Goal: Task Accomplishment & Management: Manage account settings

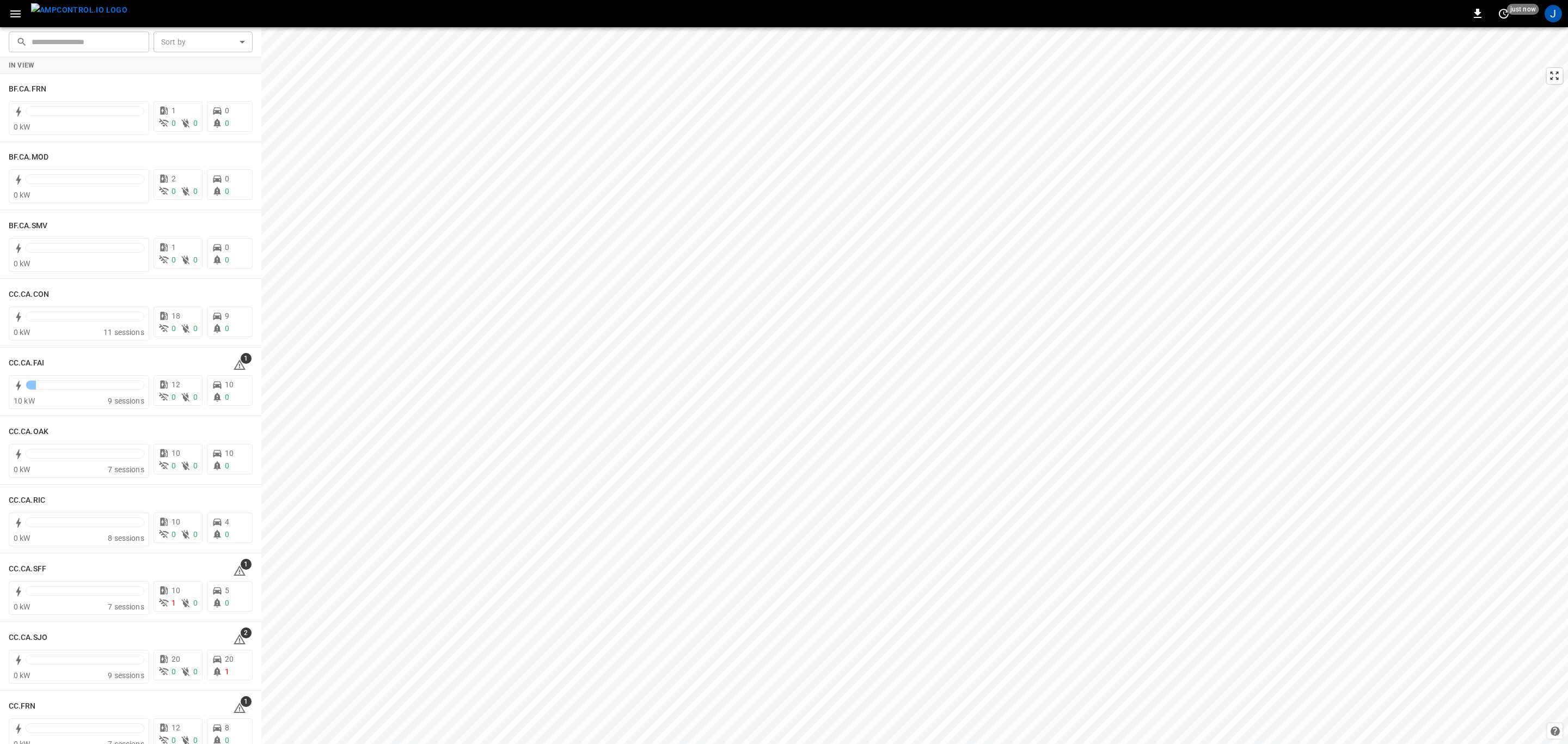
click at [12, 16] on icon "button" at bounding box center [16, 14] width 14 height 14
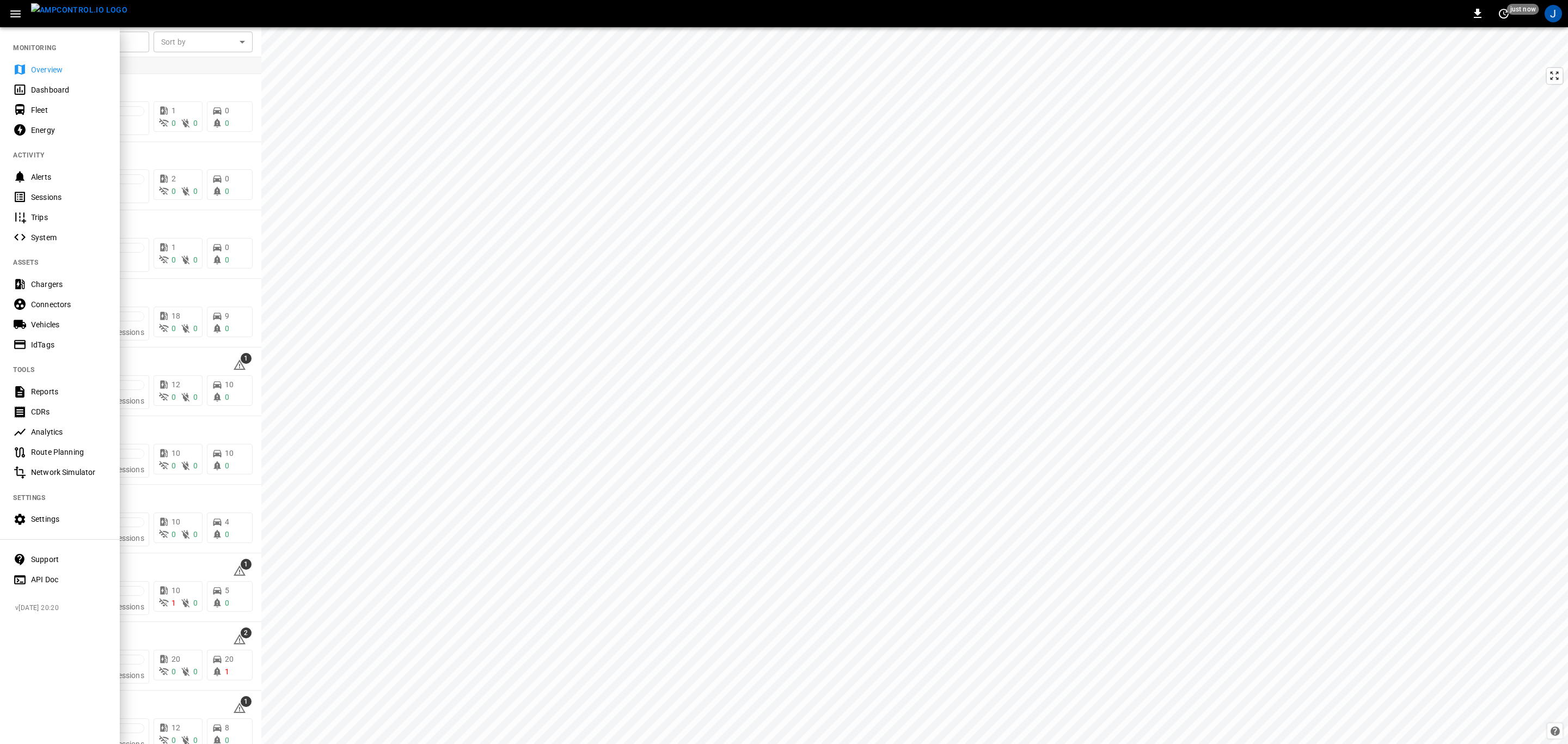
click at [48, 520] on div "Settings" at bounding box center [69, 518] width 76 height 11
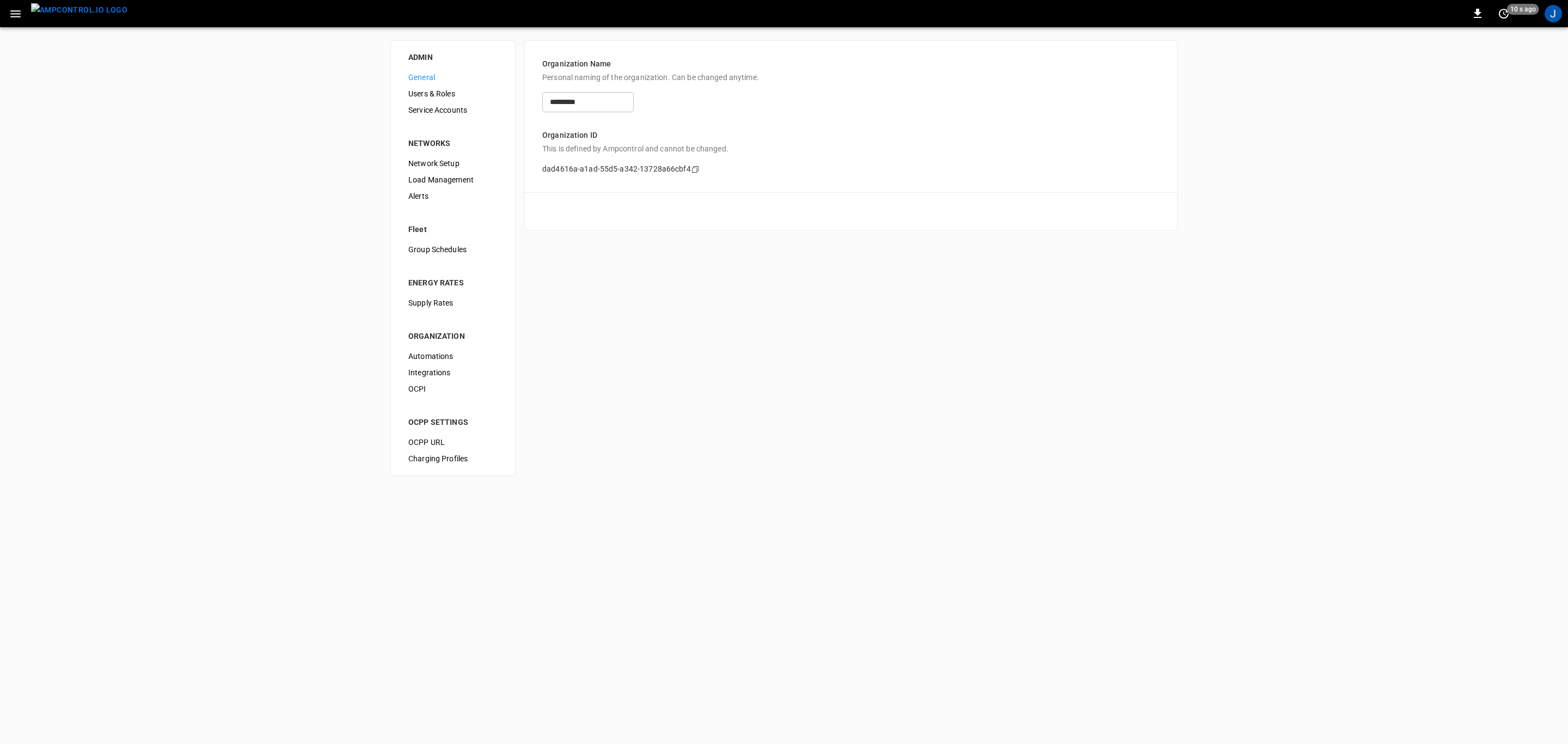
click at [424, 111] on span "Service Accounts" at bounding box center [452, 110] width 89 height 11
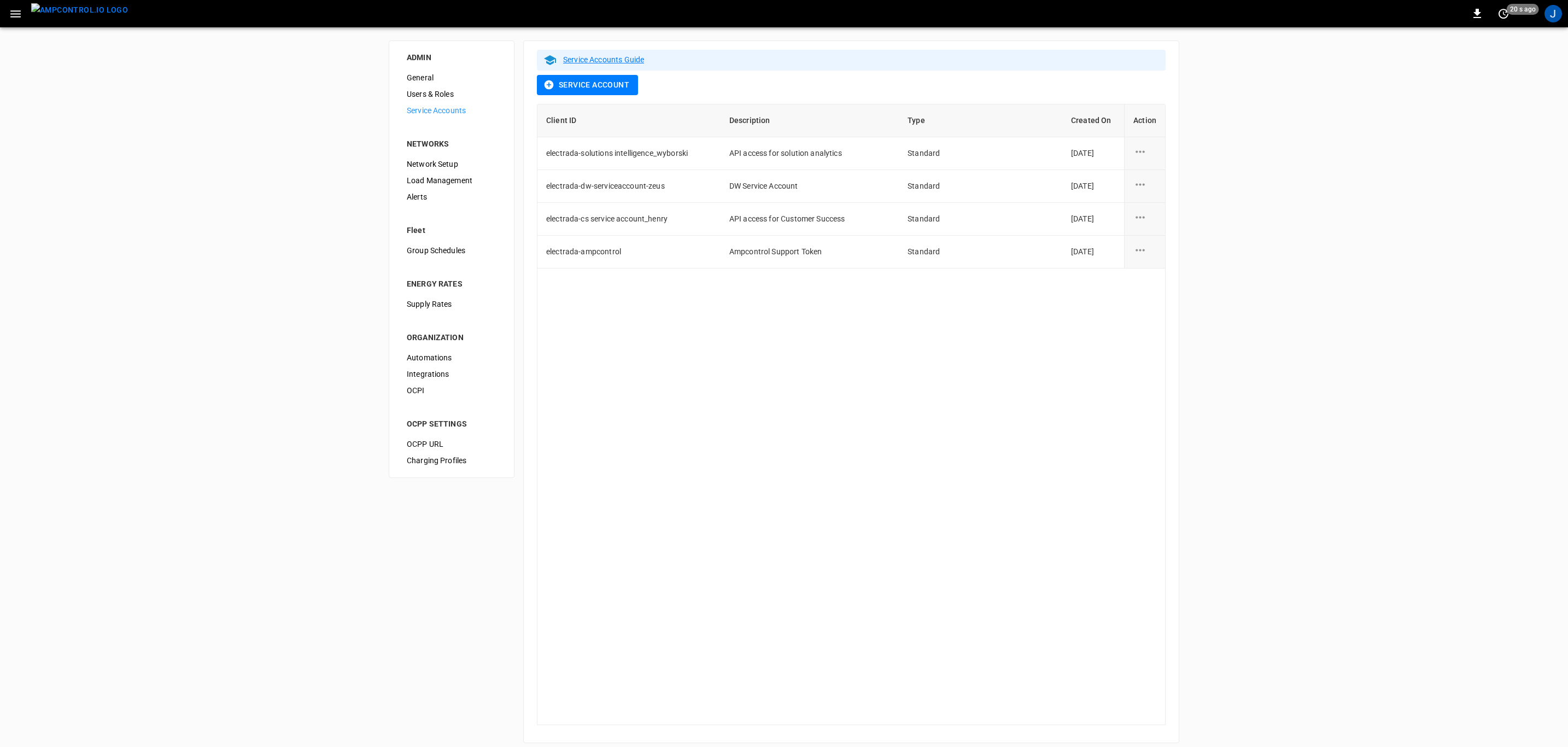
click at [425, 374] on span "Integrations" at bounding box center [451, 374] width 90 height 12
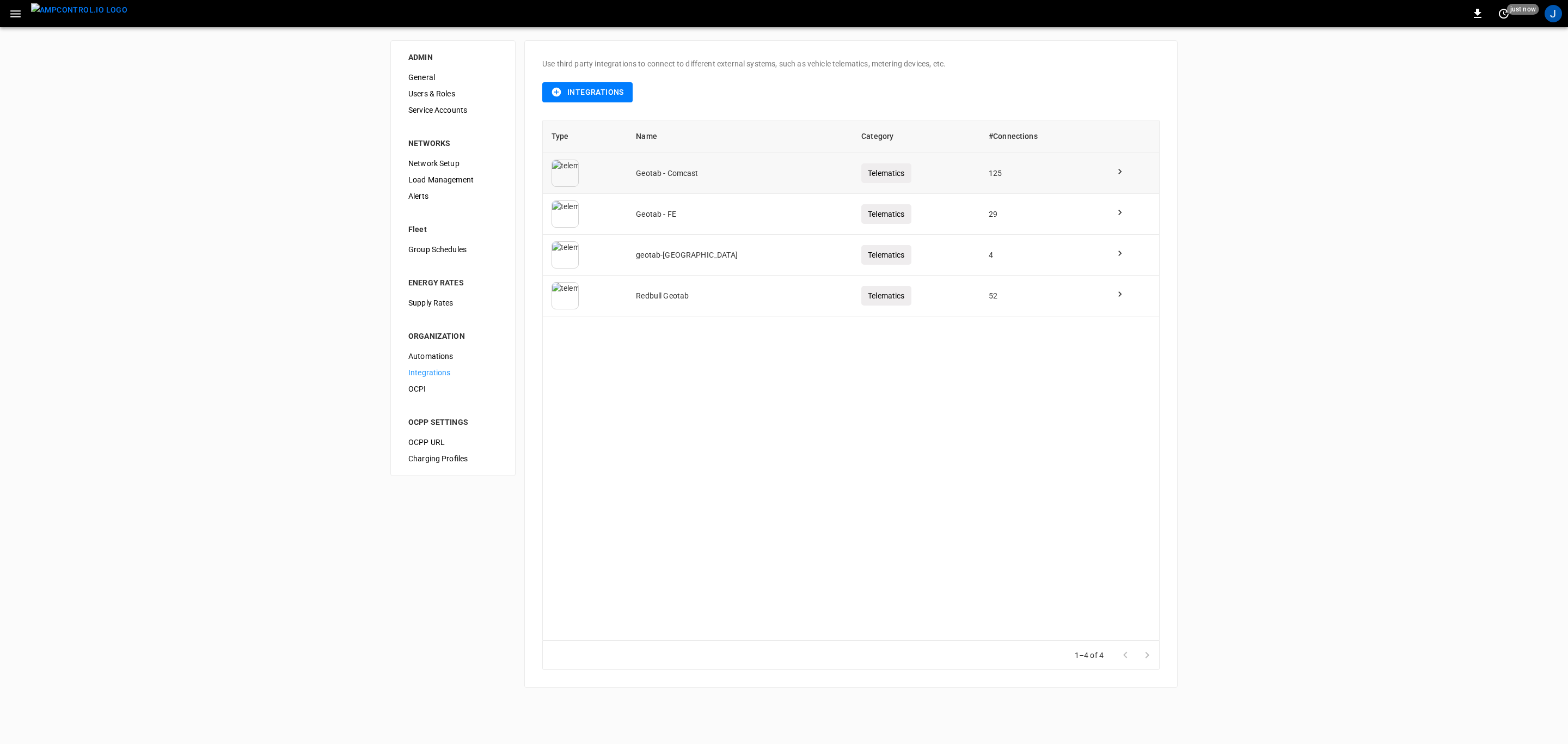
click at [1116, 172] on icon at bounding box center [1119, 171] width 11 height 11
click at [575, 89] on button "Integrations" at bounding box center [588, 92] width 90 height 21
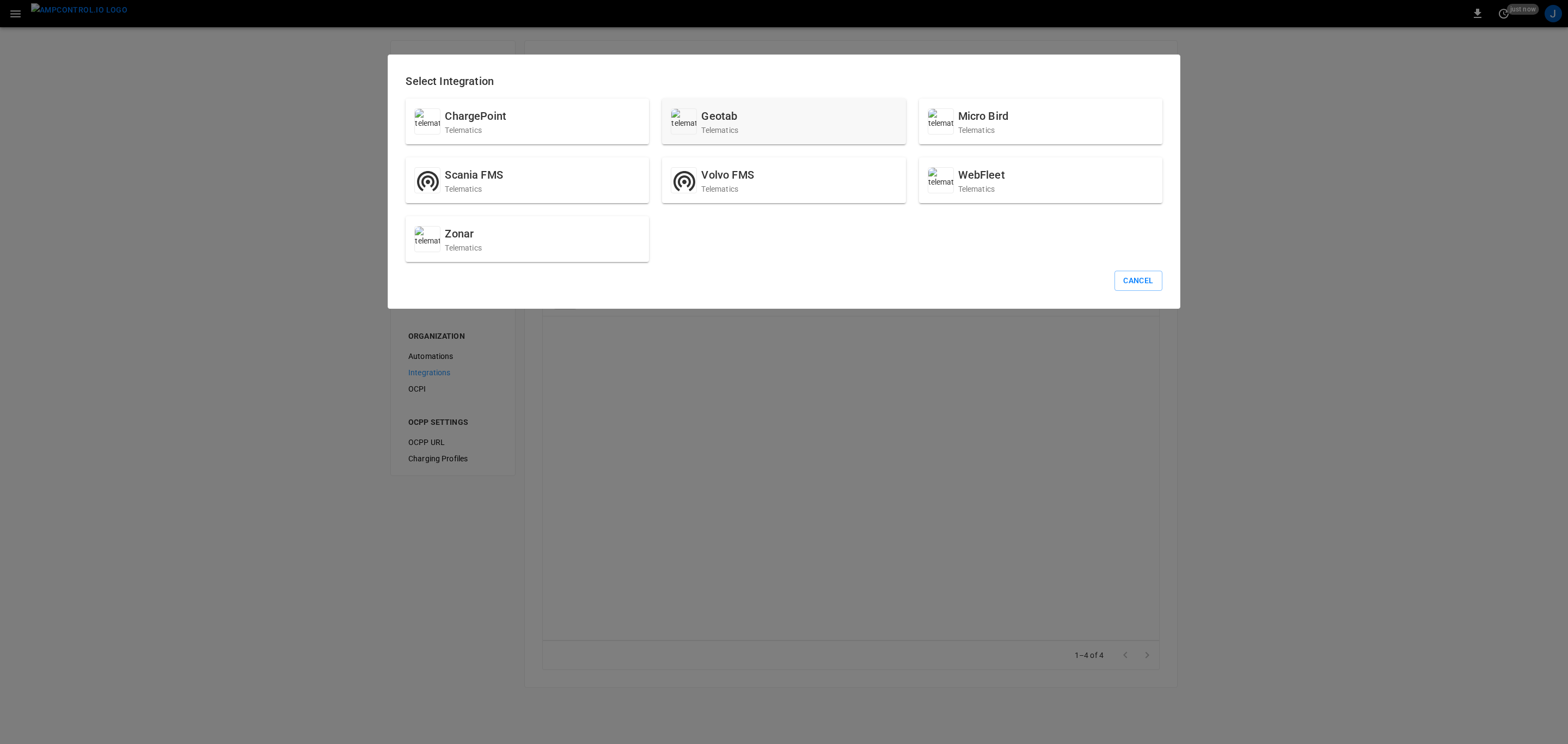
click at [814, 126] on div "Geotab Telematics" at bounding box center [783, 122] width 243 height 46
